Goal: Transaction & Acquisition: Purchase product/service

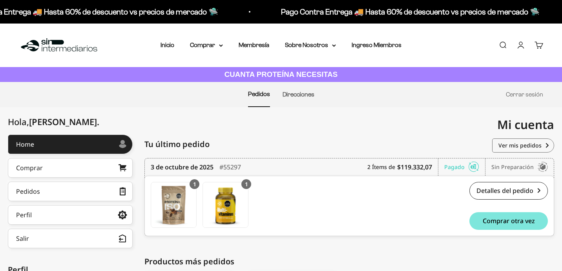
click at [521, 45] on link "Cuenta" at bounding box center [521, 45] width 9 height 9
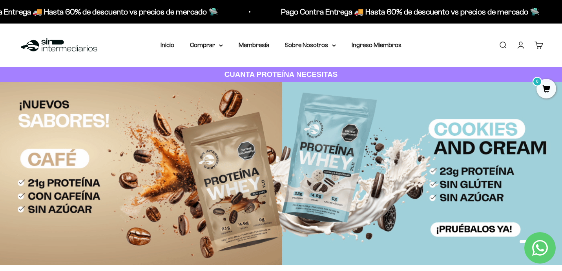
click at [522, 49] on link "Cuenta" at bounding box center [521, 45] width 9 height 9
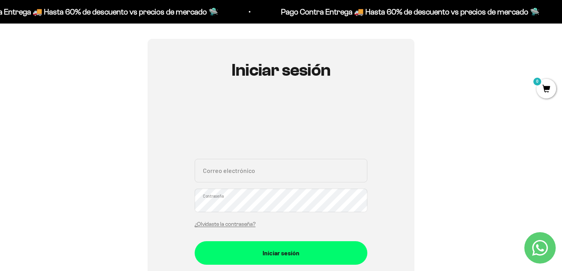
scroll to position [65, 0]
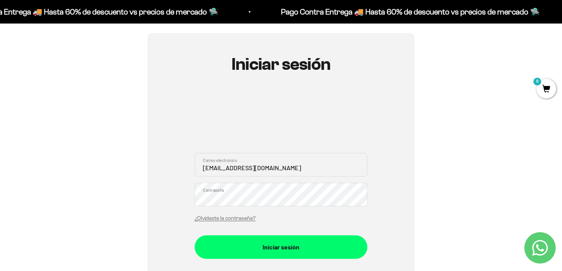
click at [268, 168] on input "bryancr99@gmail.com" at bounding box center [281, 165] width 173 height 24
type input "b"
click at [236, 166] on input "Correo electrónico" at bounding box center [281, 165] width 173 height 24
type input "tatysmoreno@gmail.com"
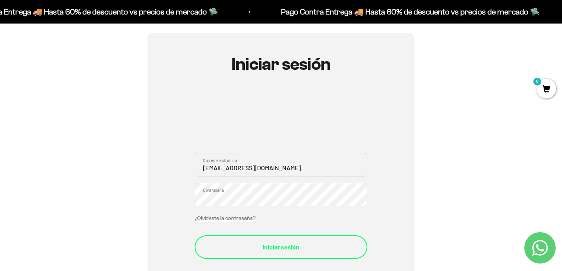
click at [267, 250] on div "Iniciar sesión" at bounding box center [280, 247] width 141 height 10
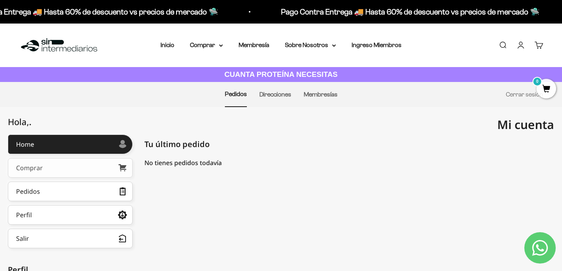
click at [94, 173] on link "Comprar" at bounding box center [70, 168] width 125 height 20
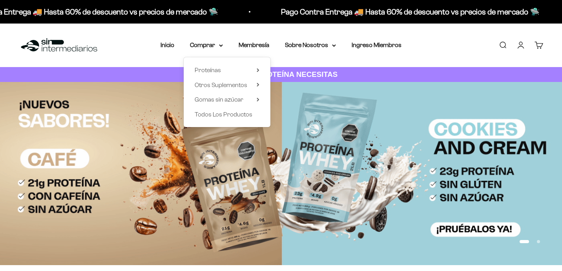
click at [233, 102] on span "Gomas sin azúcar" at bounding box center [219, 99] width 49 height 7
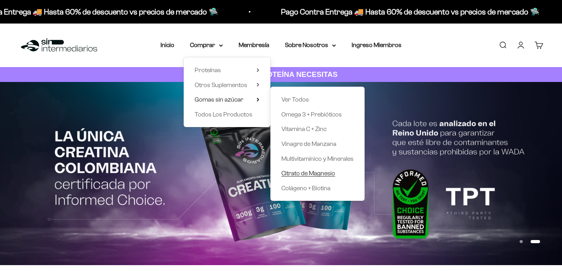
click at [305, 176] on span "Citrato de Magnesio" at bounding box center [309, 173] width 54 height 7
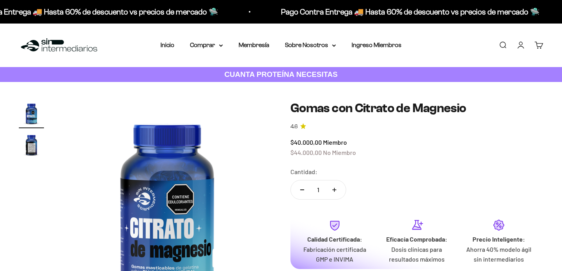
click at [335, 191] on icon "Aumentar cantidad" at bounding box center [335, 190] width 4 height 4
type input "2"
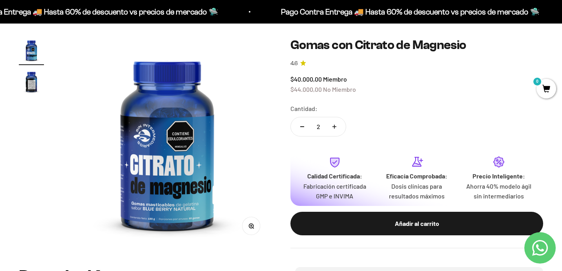
scroll to position [64, 0]
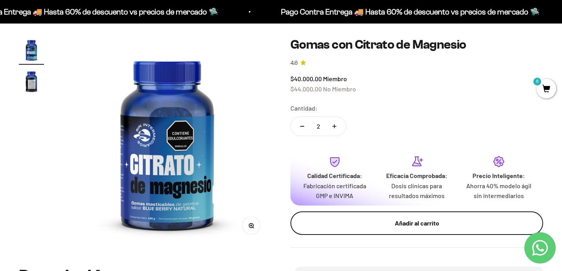
click at [349, 220] on div "Añadir al carrito" at bounding box center [416, 223] width 221 height 10
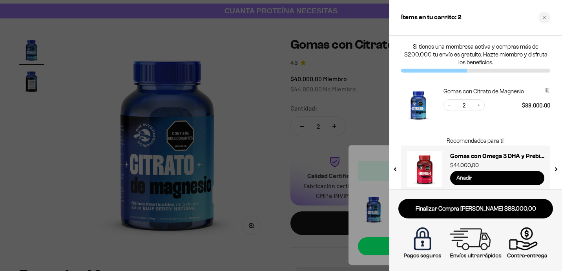
click at [476, 179] on input "Añadir" at bounding box center [497, 178] width 94 height 14
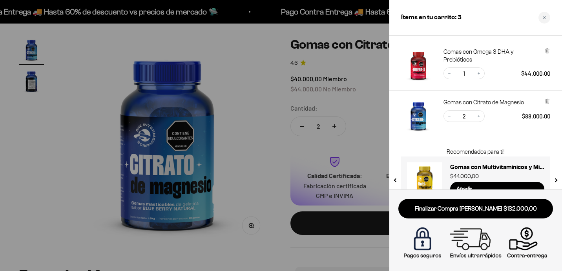
scroll to position [60, 0]
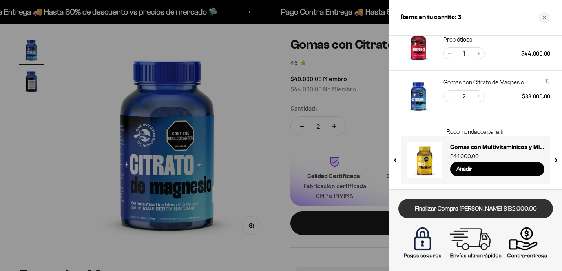
click at [471, 211] on link "Finalizar Compra [PERSON_NAME] $132.000,00" at bounding box center [476, 209] width 155 height 20
